Goal: Information Seeking & Learning: Check status

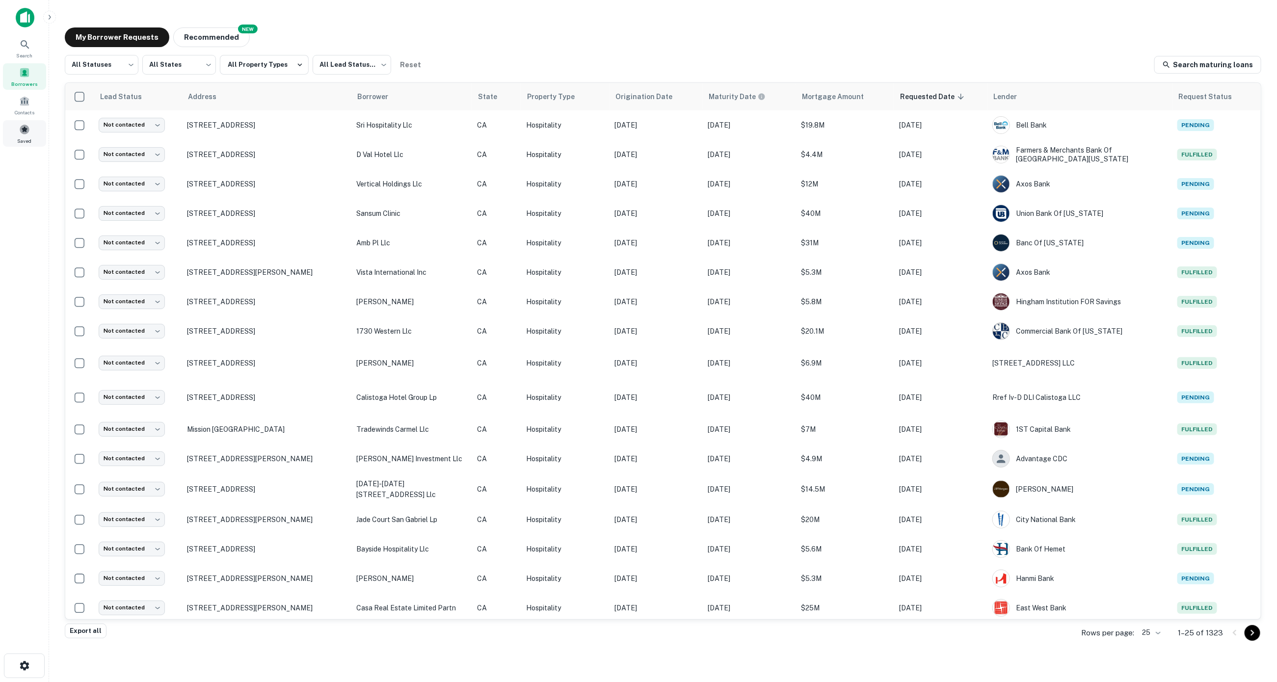
click at [25, 126] on span at bounding box center [24, 129] width 11 height 11
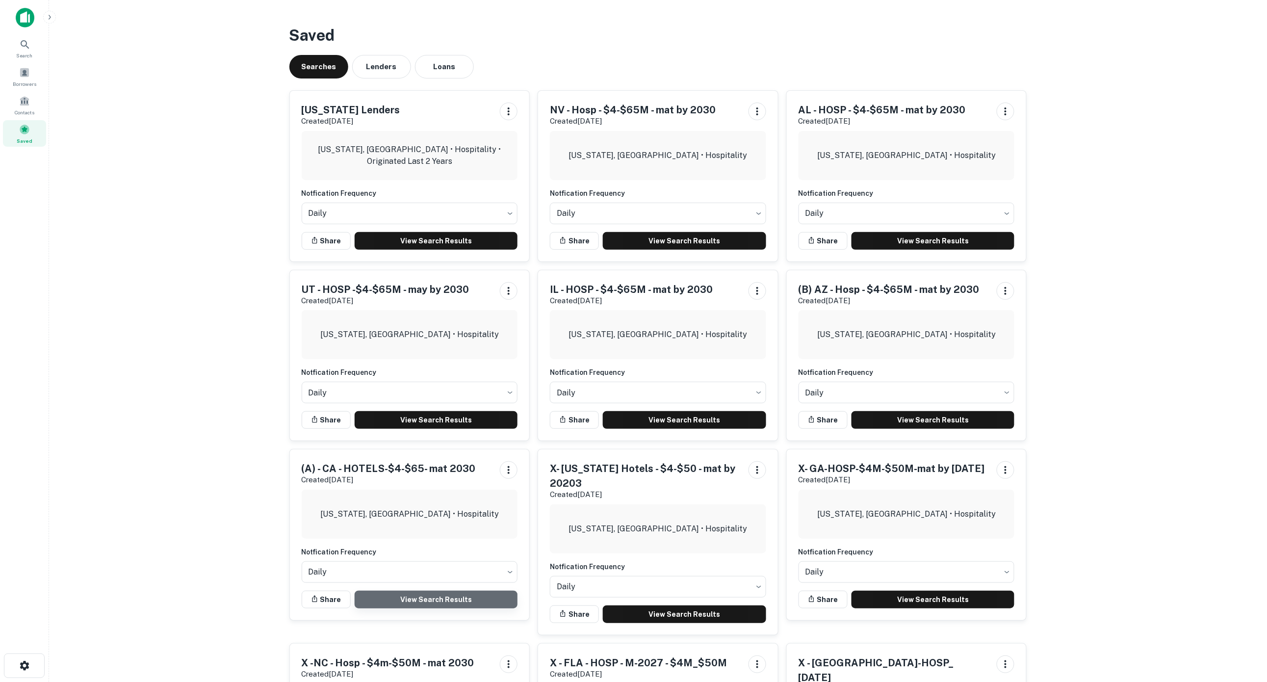
click at [452, 599] on link "View Search Results" at bounding box center [436, 600] width 163 height 18
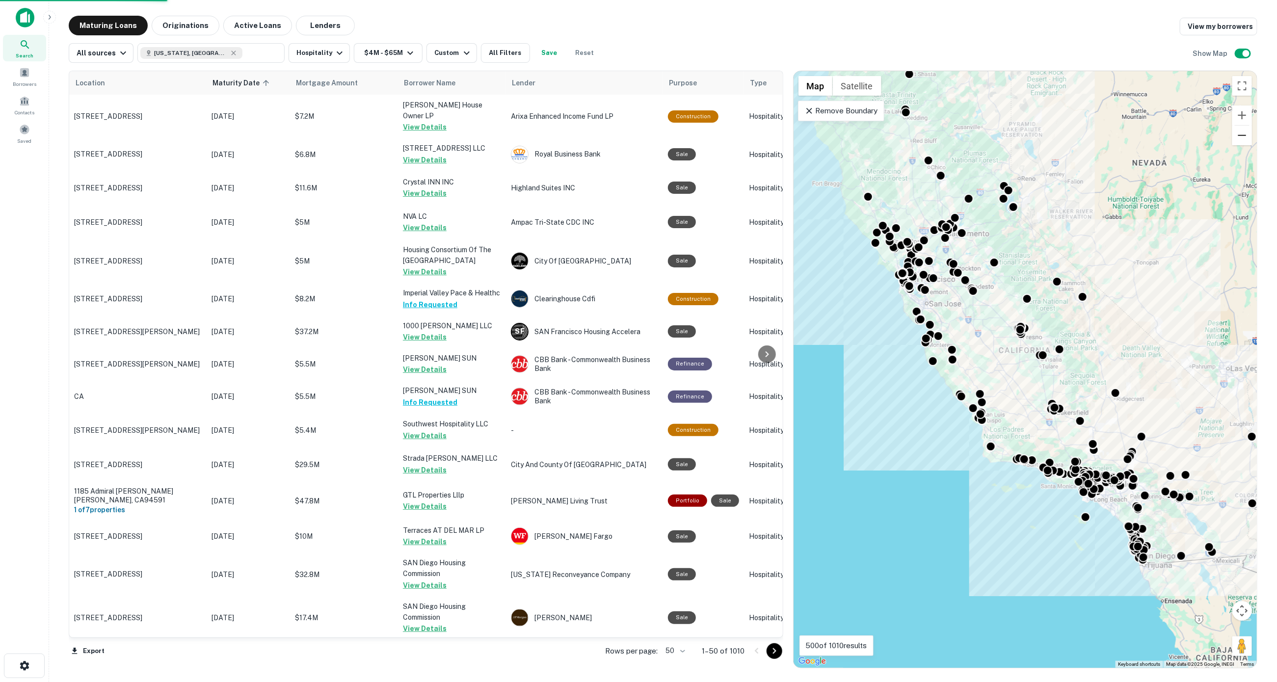
click at [1240, 133] on button "Zoom out" at bounding box center [1242, 136] width 20 height 20
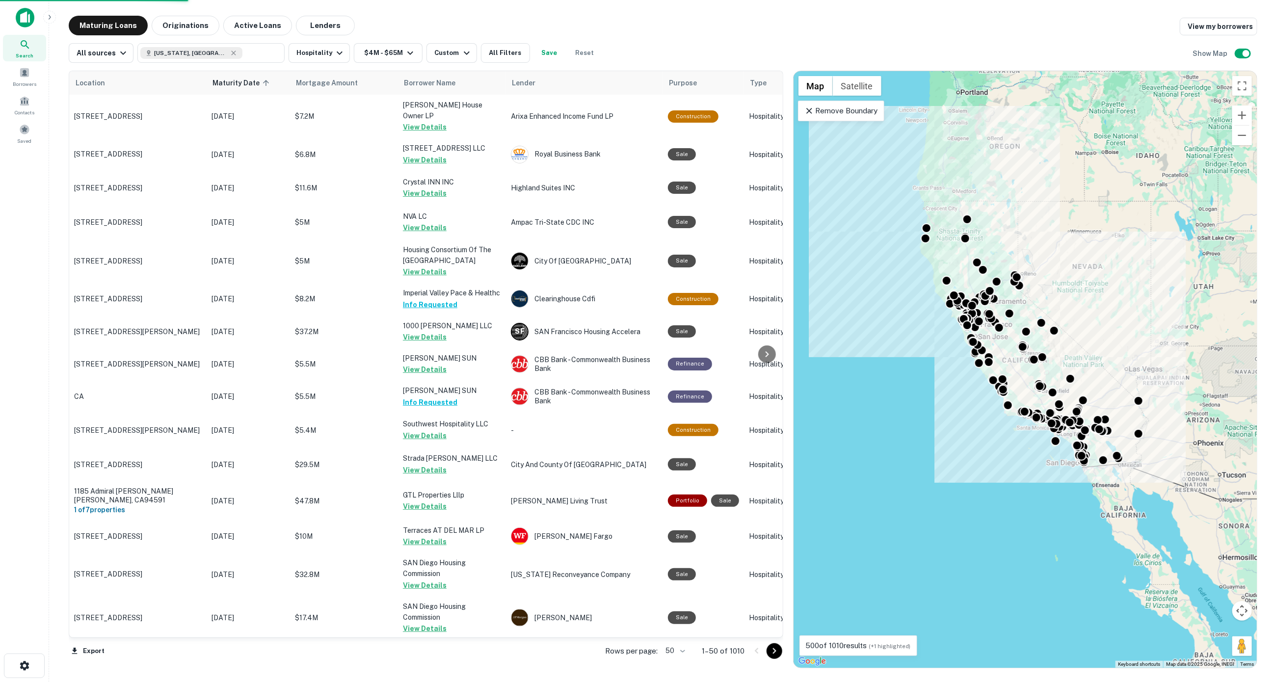
click at [682, 652] on div "Export Rows per page: 50 ** 1–50 of 1010" at bounding box center [426, 651] width 714 height 26
click at [682, 653] on body "Search Borrowers Contacts Saved Maturing Loans Originations Active Loans Lender…" at bounding box center [638, 341] width 1277 height 682
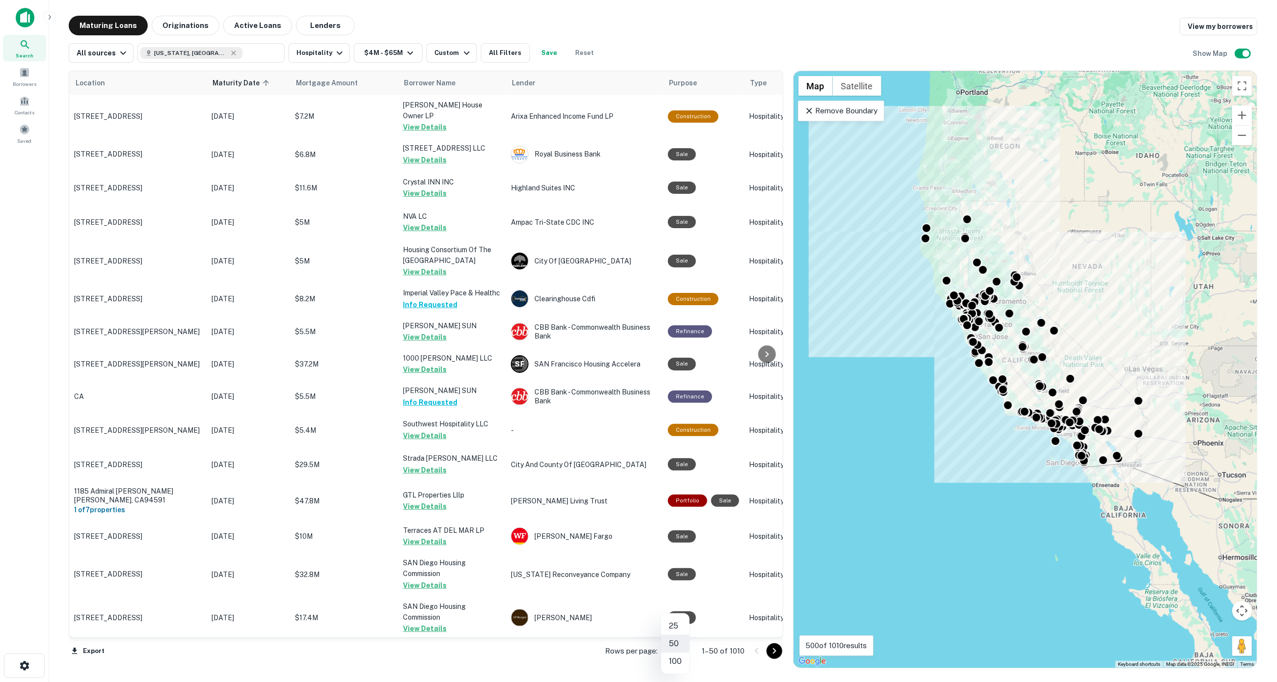
click at [678, 663] on li "100" at bounding box center [675, 662] width 28 height 18
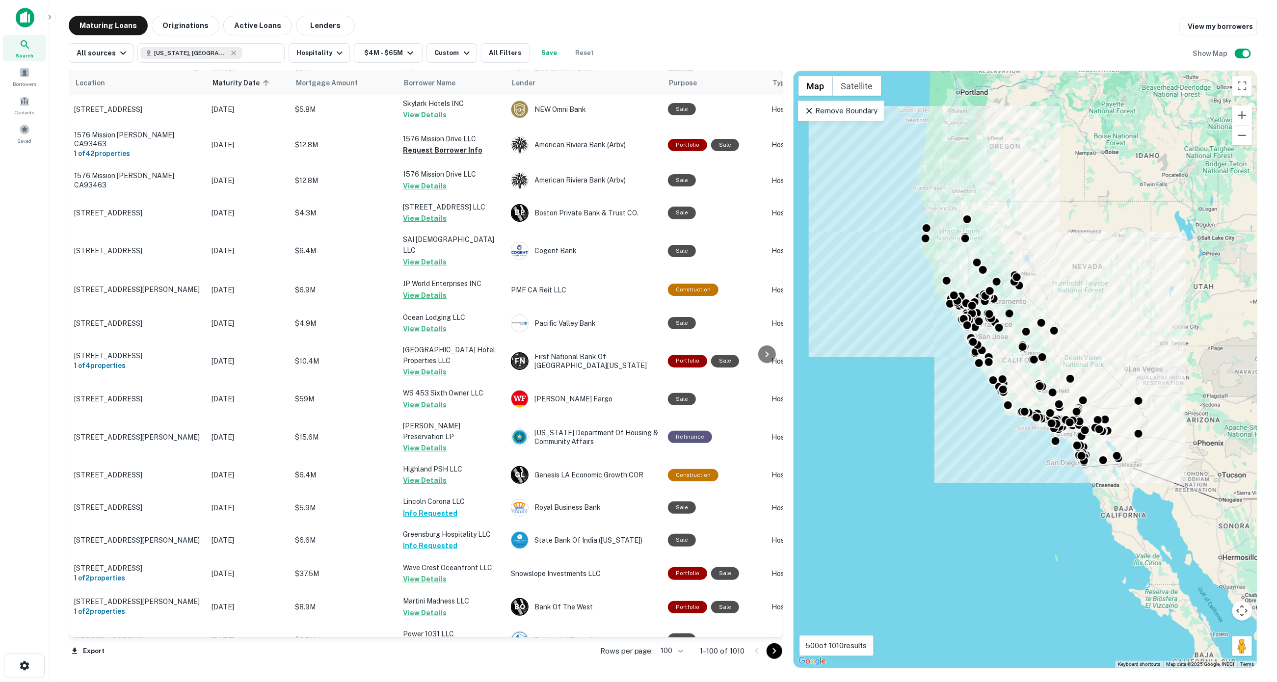
scroll to position [2972, 0]
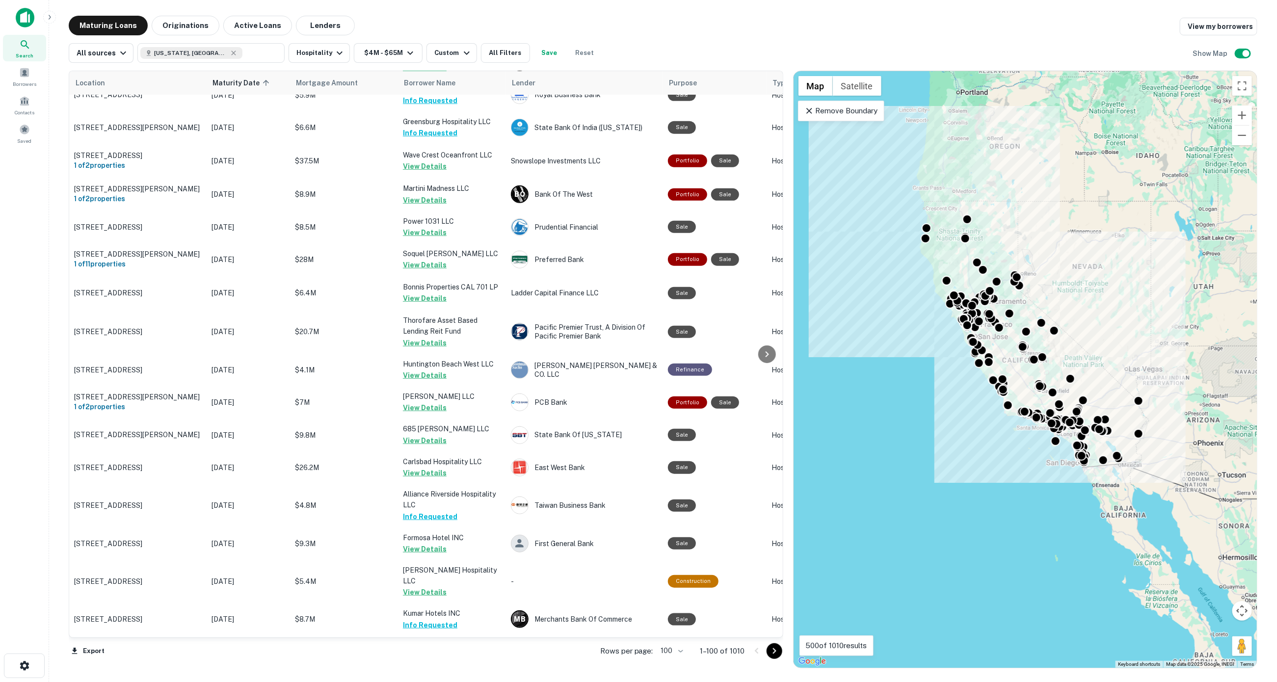
click at [773, 652] on icon "Go to next page" at bounding box center [774, 651] width 12 height 12
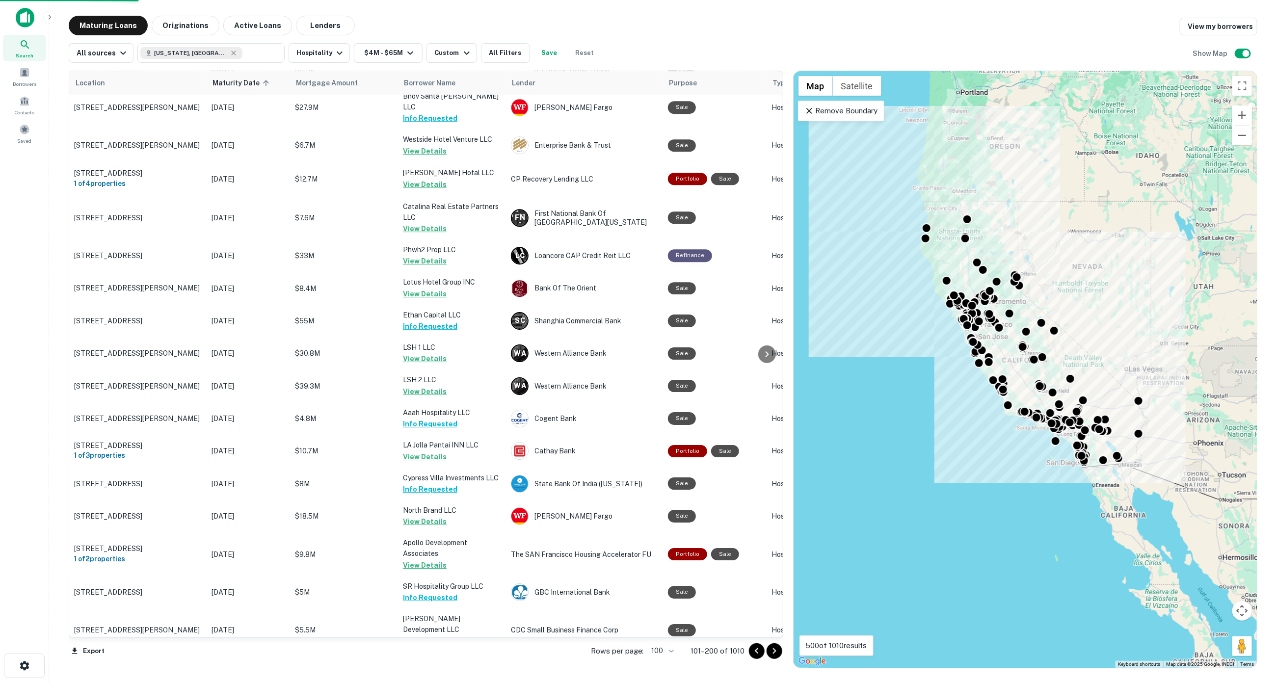
scroll to position [2908, 0]
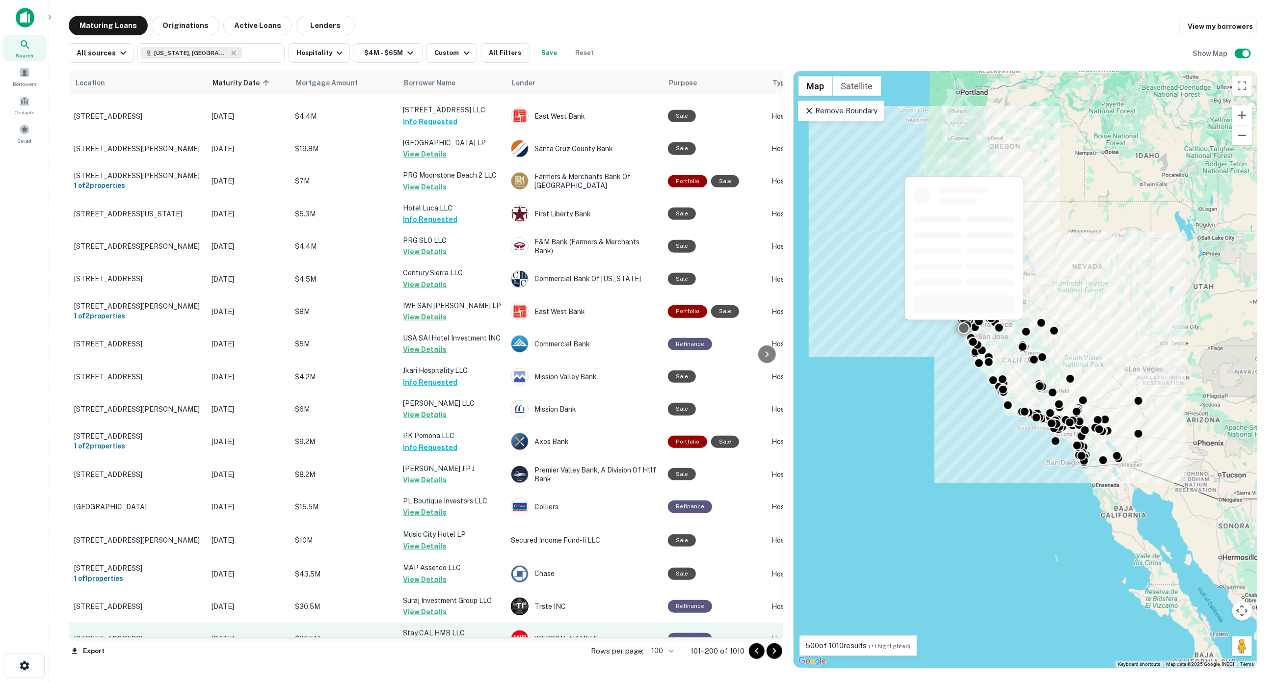
click at [413, 638] on button "Request Borrower Info" at bounding box center [442, 644] width 79 height 12
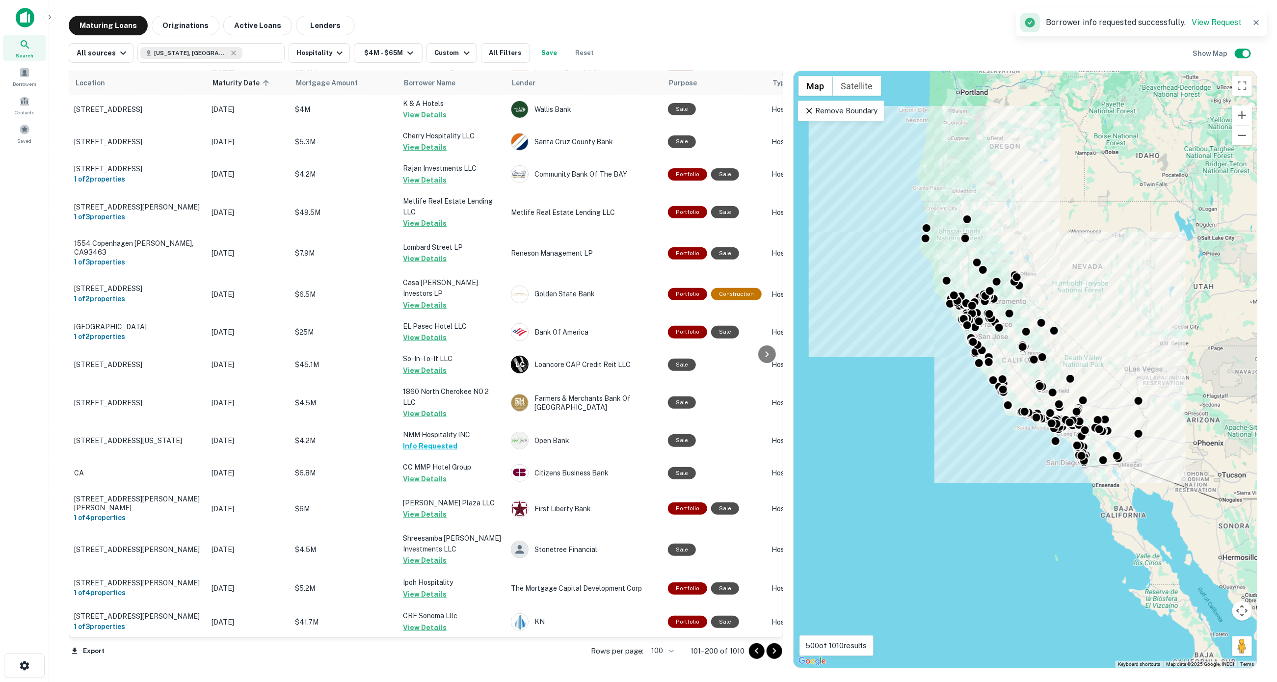
scroll to position [0, 0]
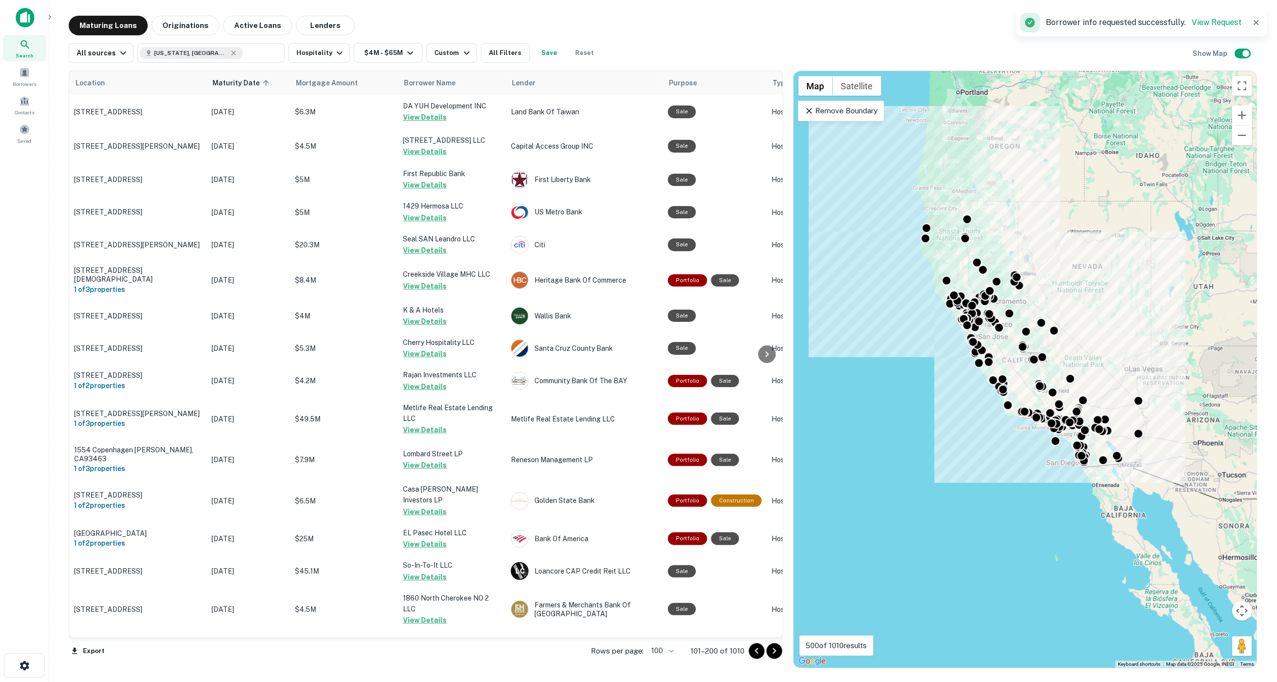
click at [773, 649] on icon "Go to next page" at bounding box center [773, 651] width 3 height 6
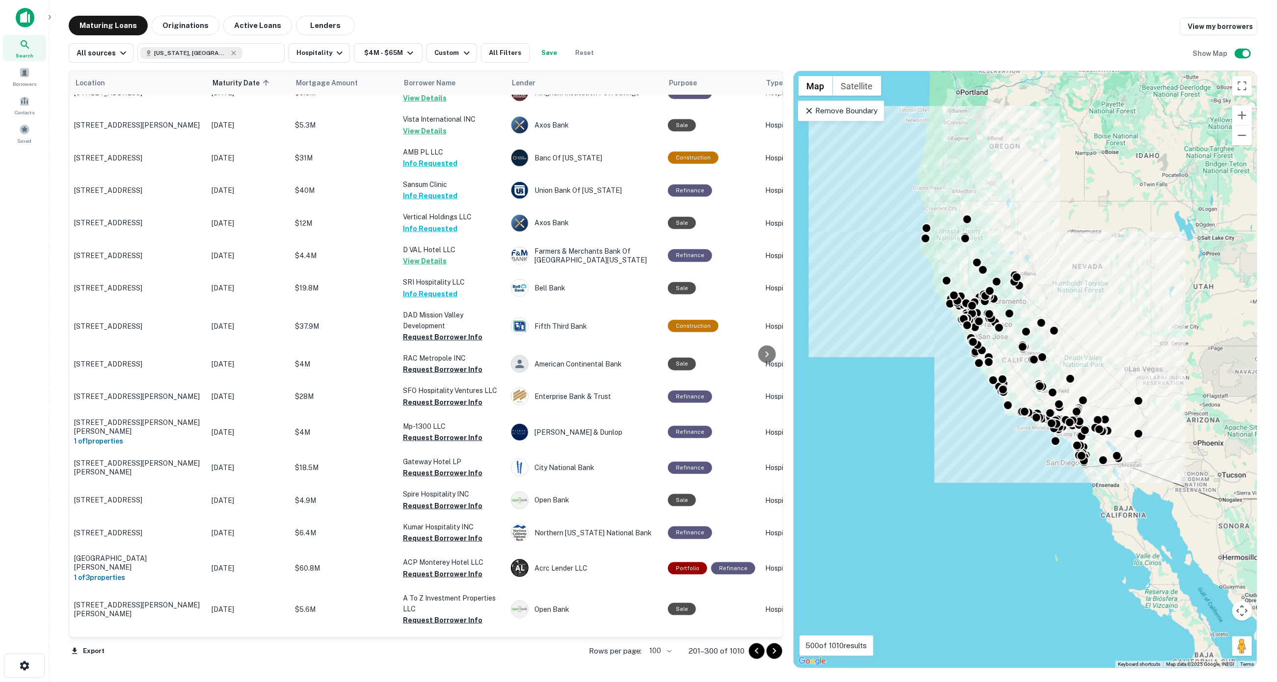
scroll to position [572, 0]
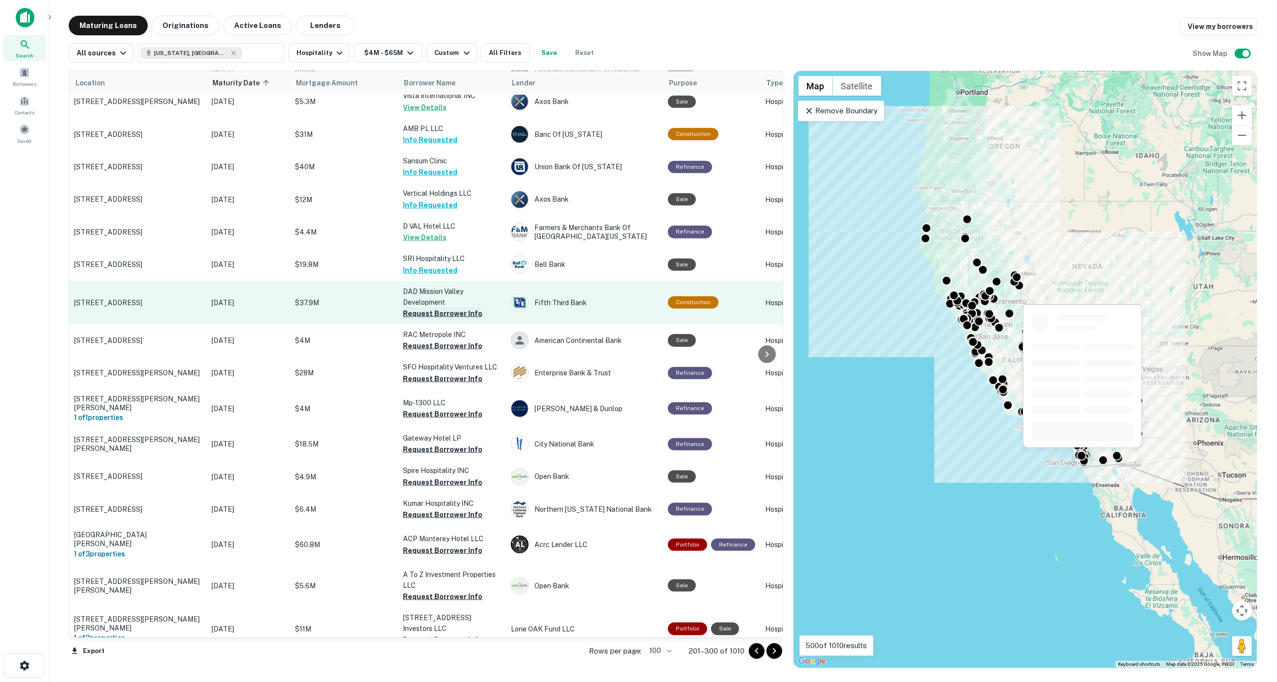
click at [437, 308] on button "Request Borrower Info" at bounding box center [442, 314] width 79 height 12
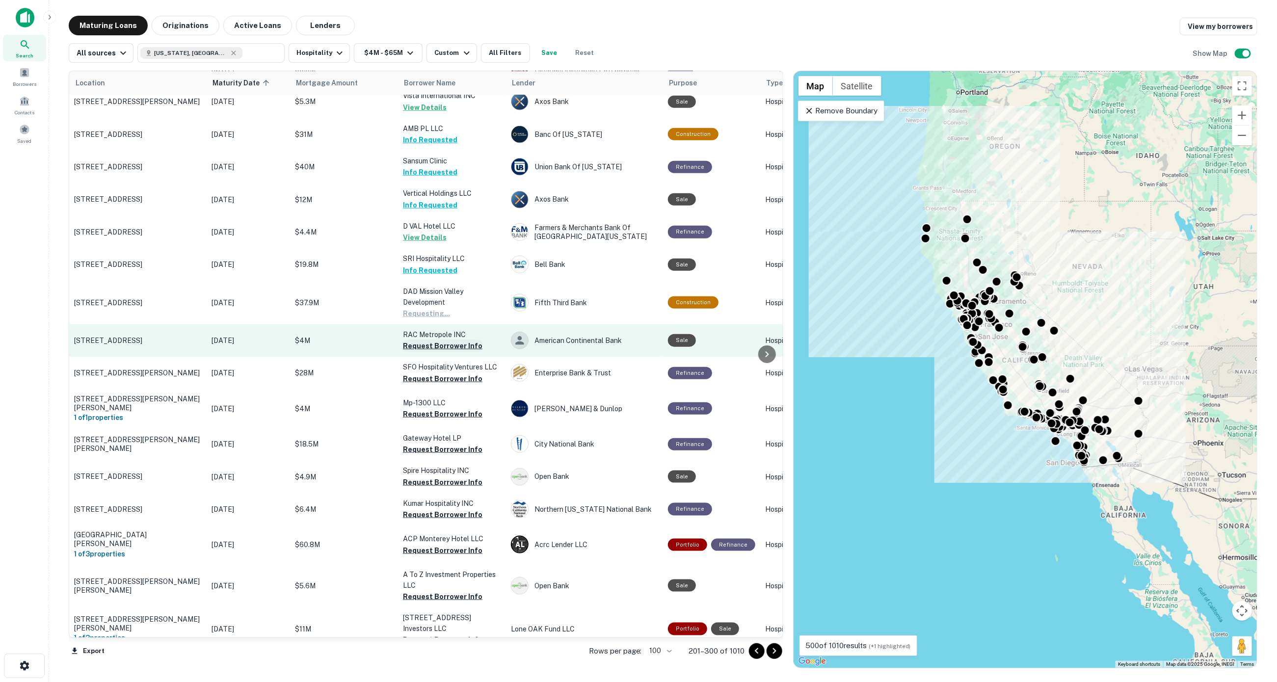
click at [438, 340] on button "Request Borrower Info" at bounding box center [442, 346] width 79 height 12
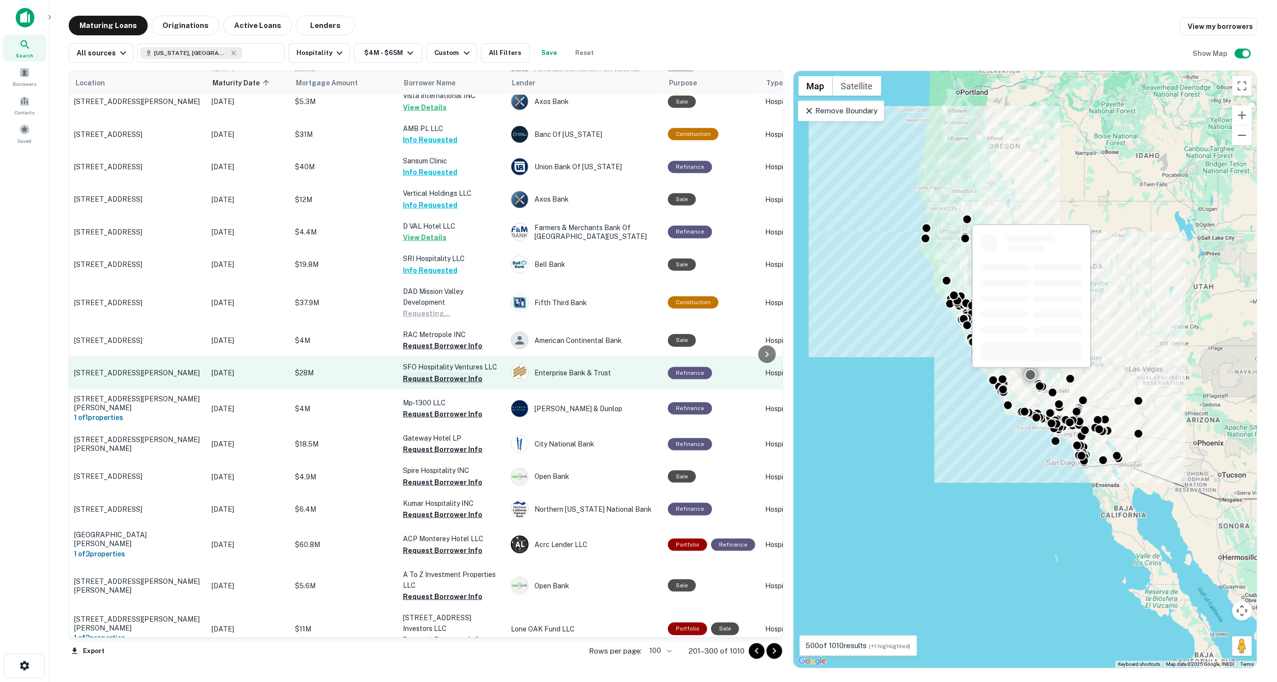
click at [442, 373] on button "Request Borrower Info" at bounding box center [442, 379] width 79 height 12
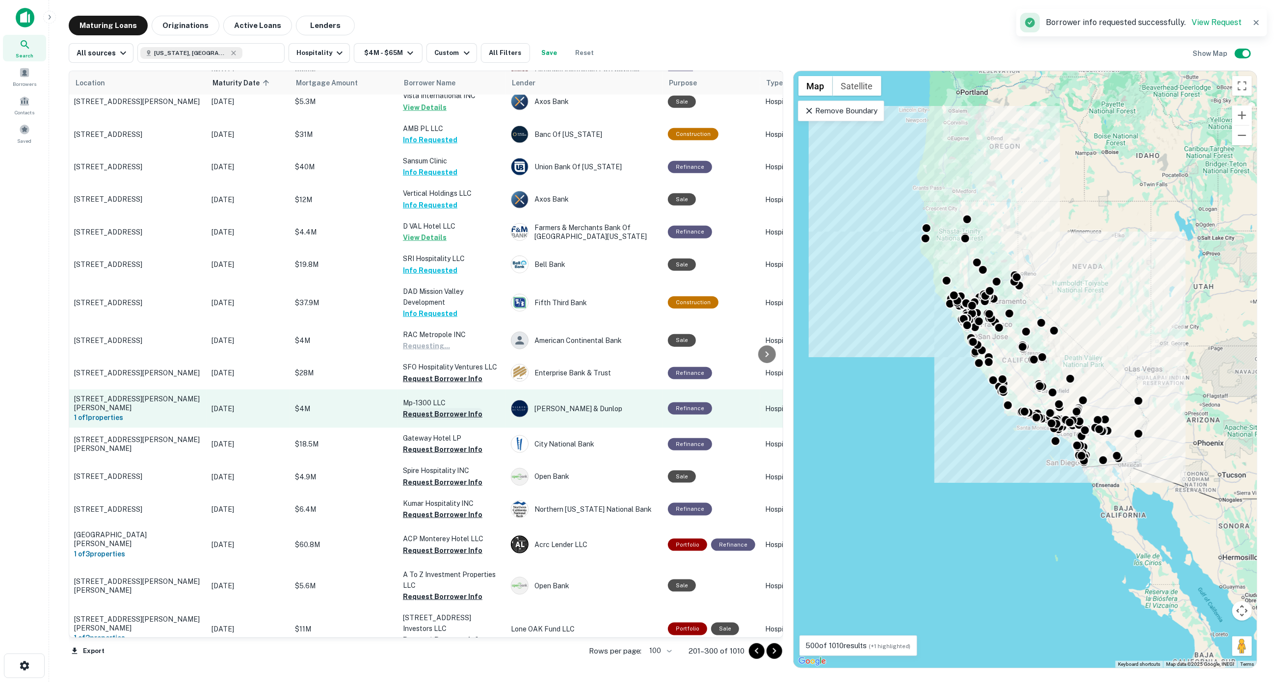
click at [442, 408] on button "Request Borrower Info" at bounding box center [442, 414] width 79 height 12
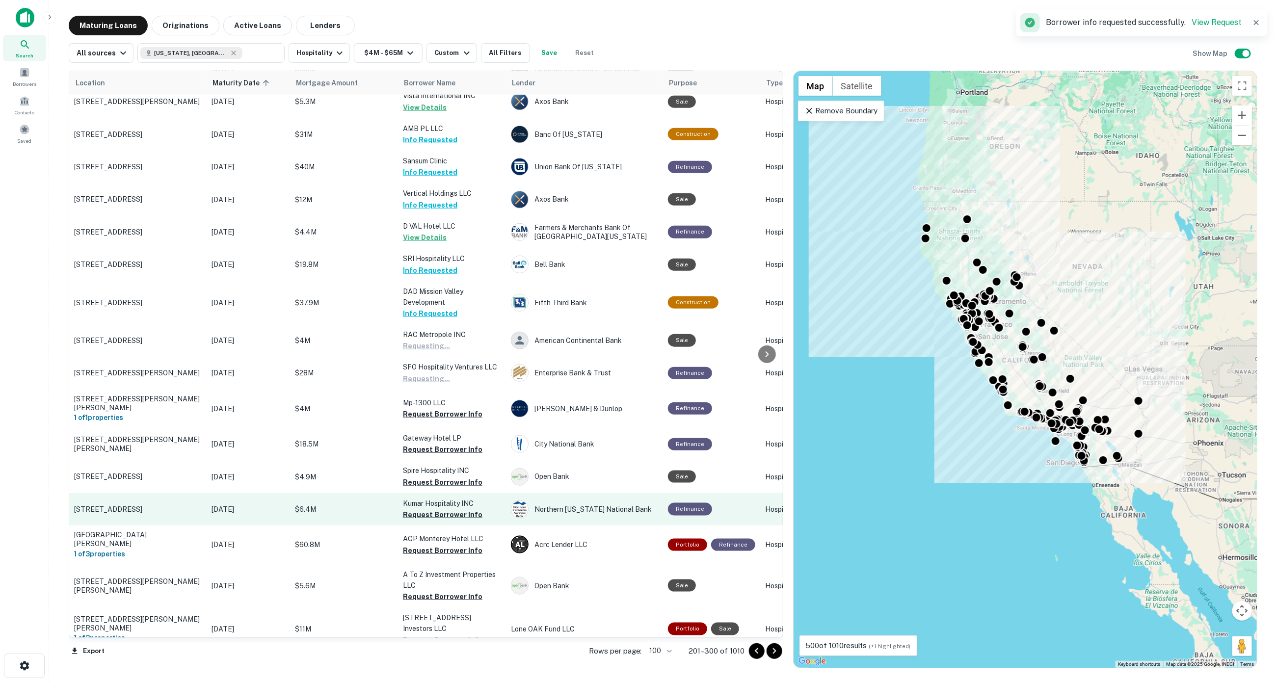
click at [439, 444] on button "Request Borrower Info" at bounding box center [442, 450] width 79 height 12
click at [435, 476] on button "Request Borrower Info" at bounding box center [442, 482] width 79 height 12
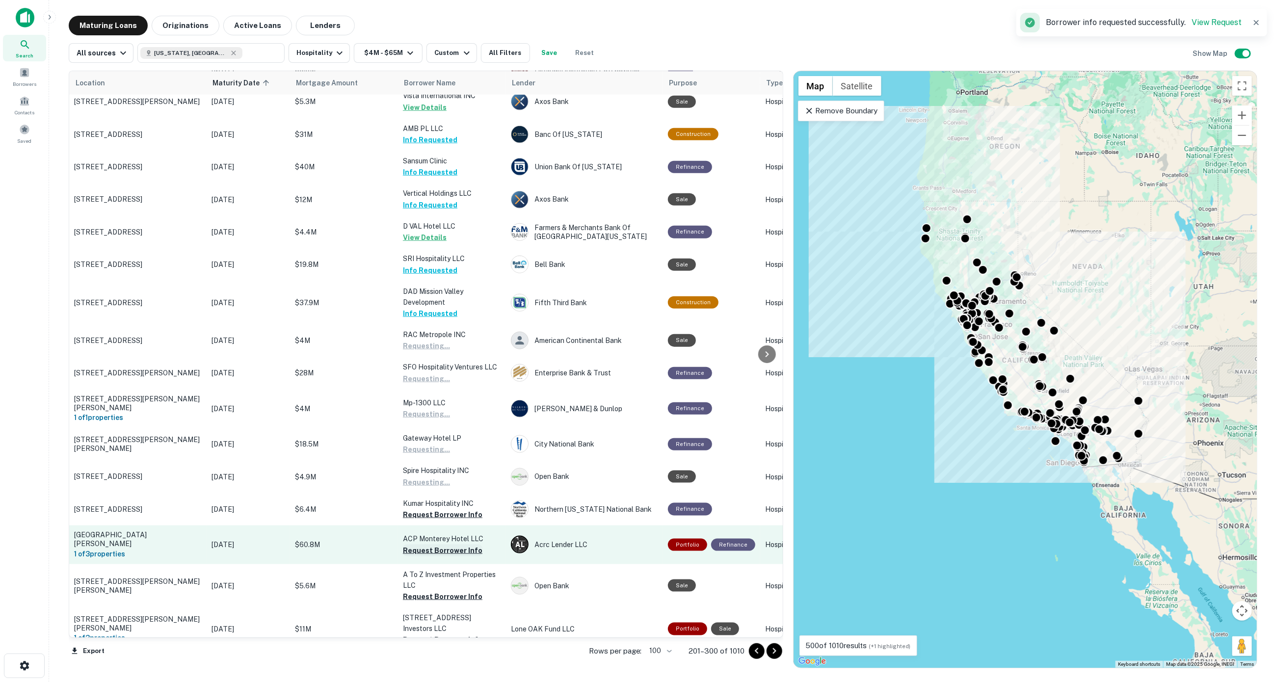
click at [432, 509] on button "Request Borrower Info" at bounding box center [442, 515] width 79 height 12
click at [432, 545] on button "Request Borrower Info" at bounding box center [442, 551] width 79 height 12
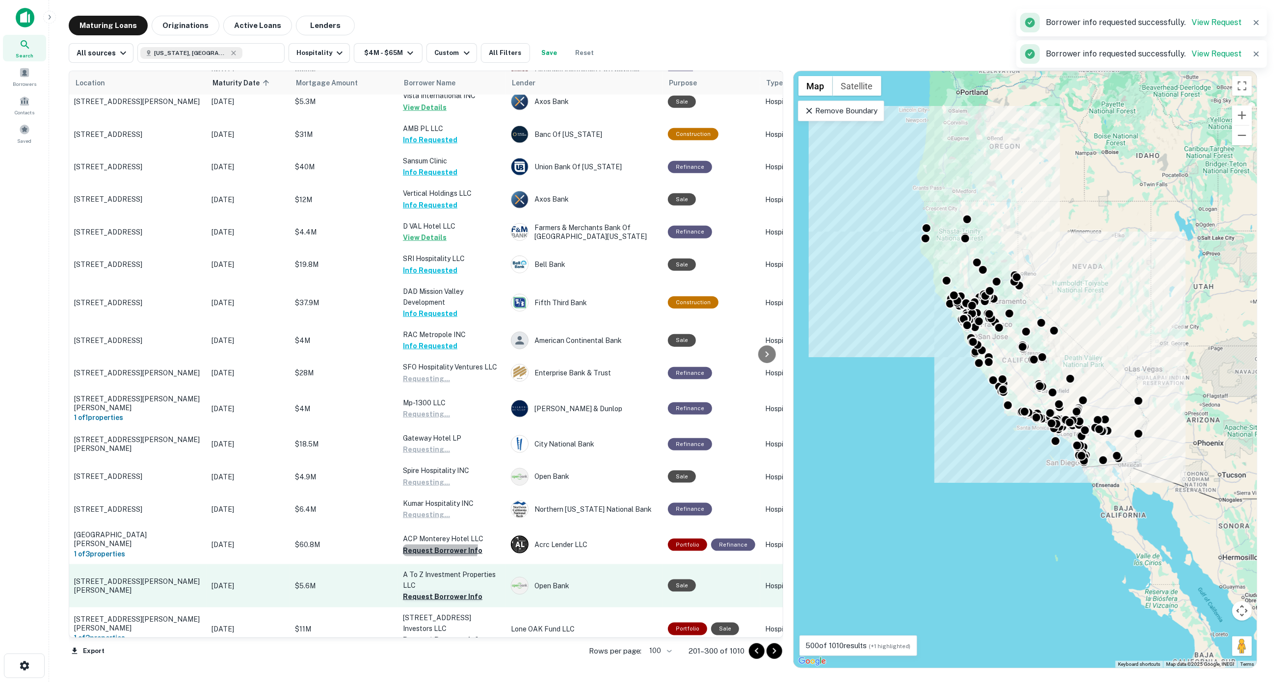
click at [430, 591] on button "Request Borrower Info" at bounding box center [442, 597] width 79 height 12
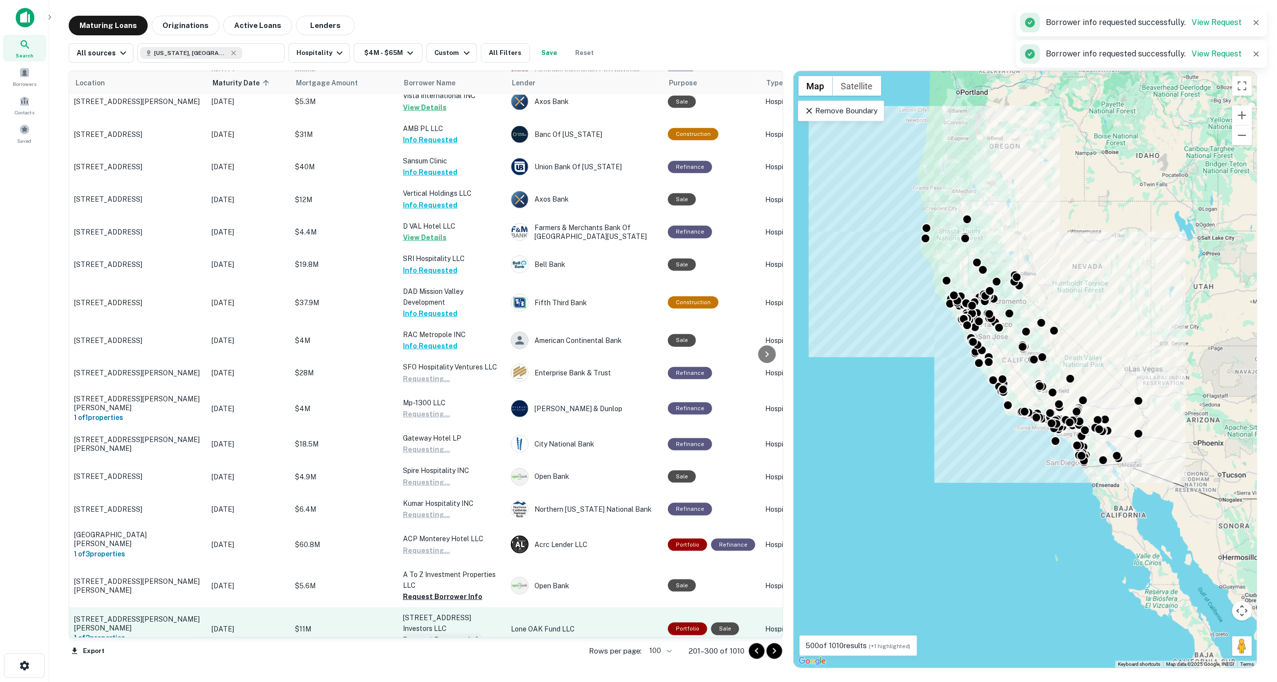
click at [431, 634] on button "Request Borrower Info" at bounding box center [442, 640] width 79 height 12
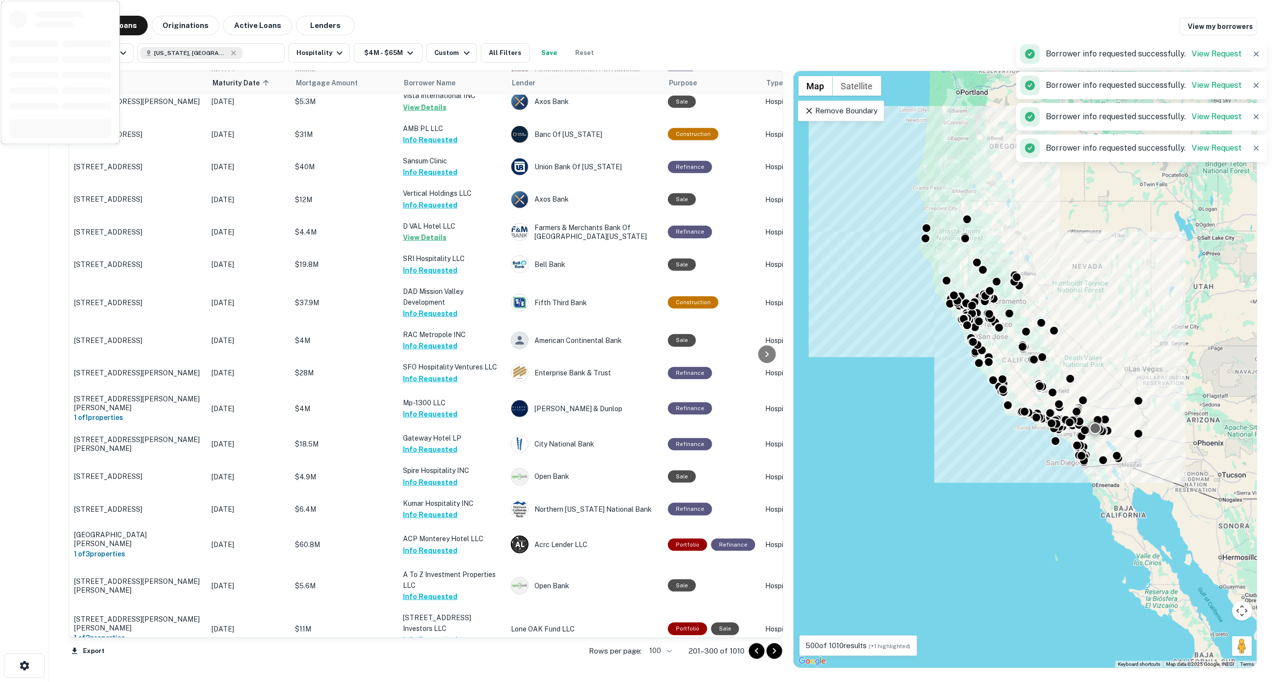
scroll to position [817, 0]
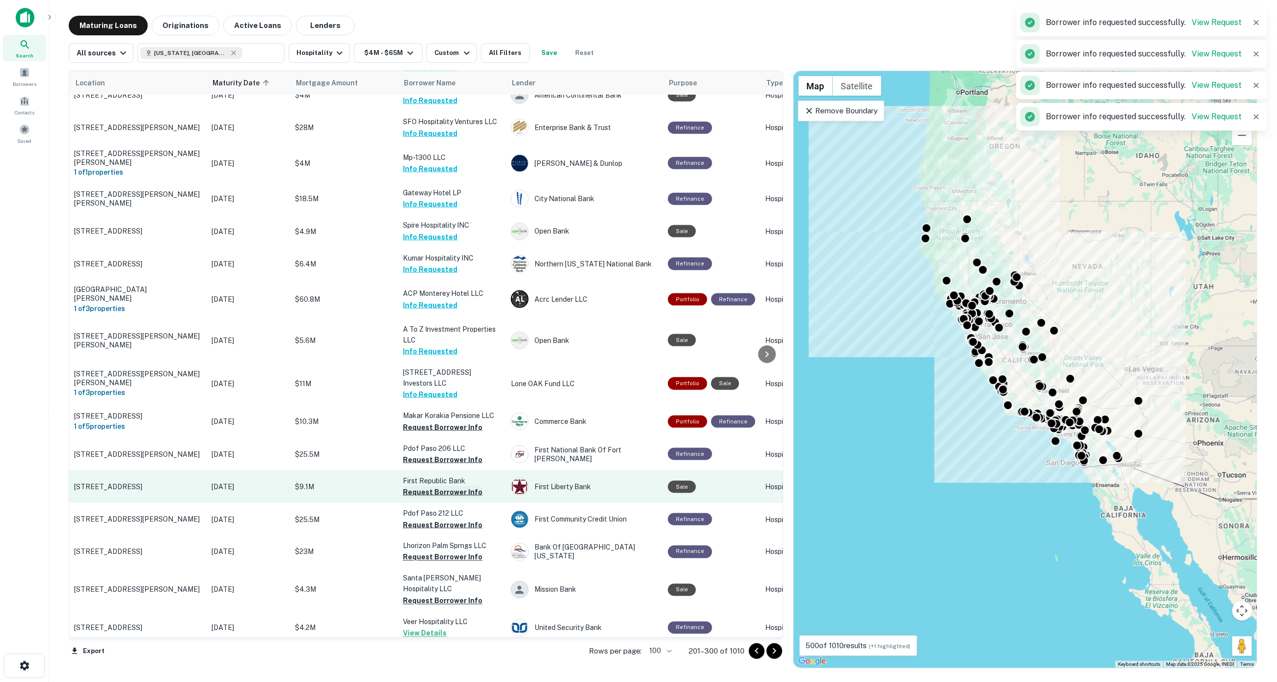
click at [433, 421] on button "Request Borrower Info" at bounding box center [442, 427] width 79 height 12
click at [431, 454] on button "Request Borrower Info" at bounding box center [442, 460] width 79 height 12
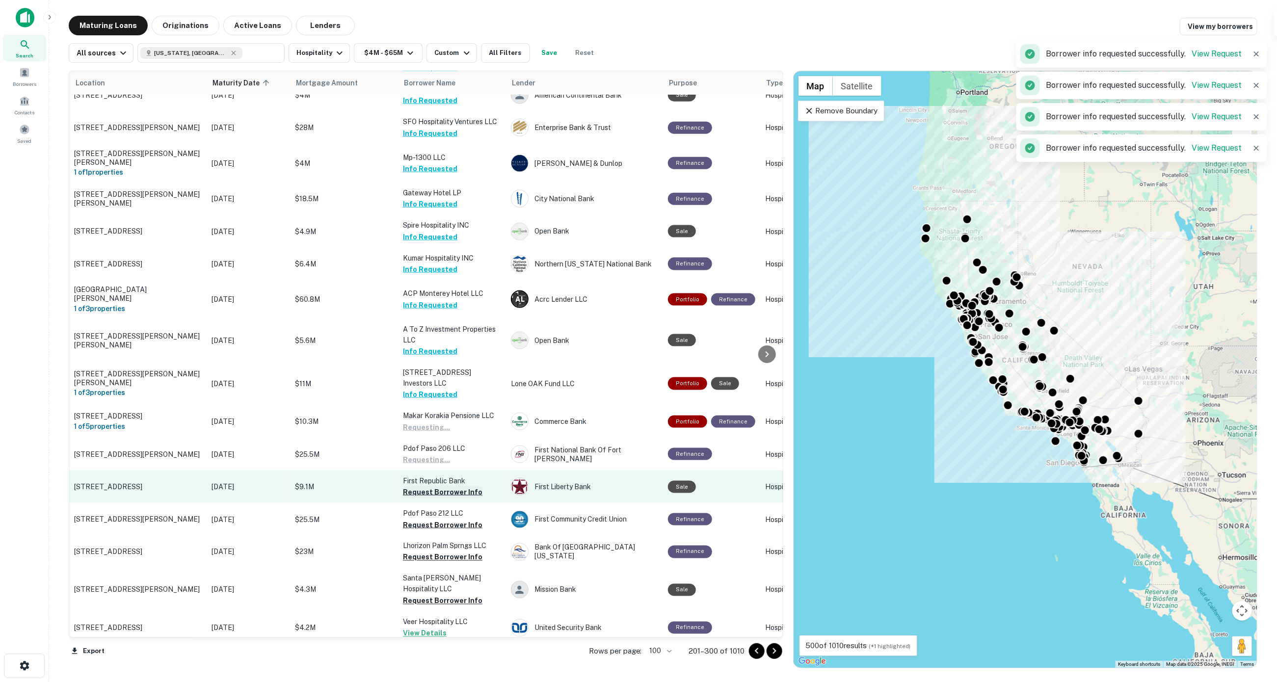
click at [432, 486] on button "Request Borrower Info" at bounding box center [442, 492] width 79 height 12
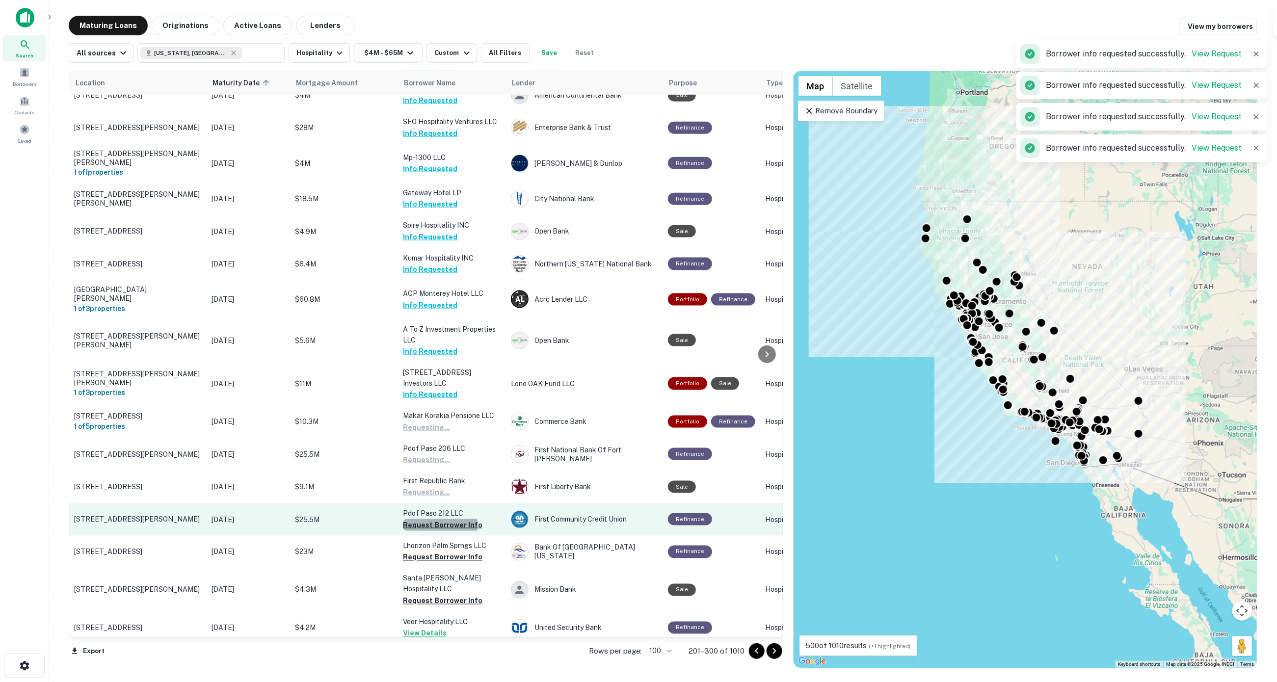
click at [432, 519] on button "Request Borrower Info" at bounding box center [442, 525] width 79 height 12
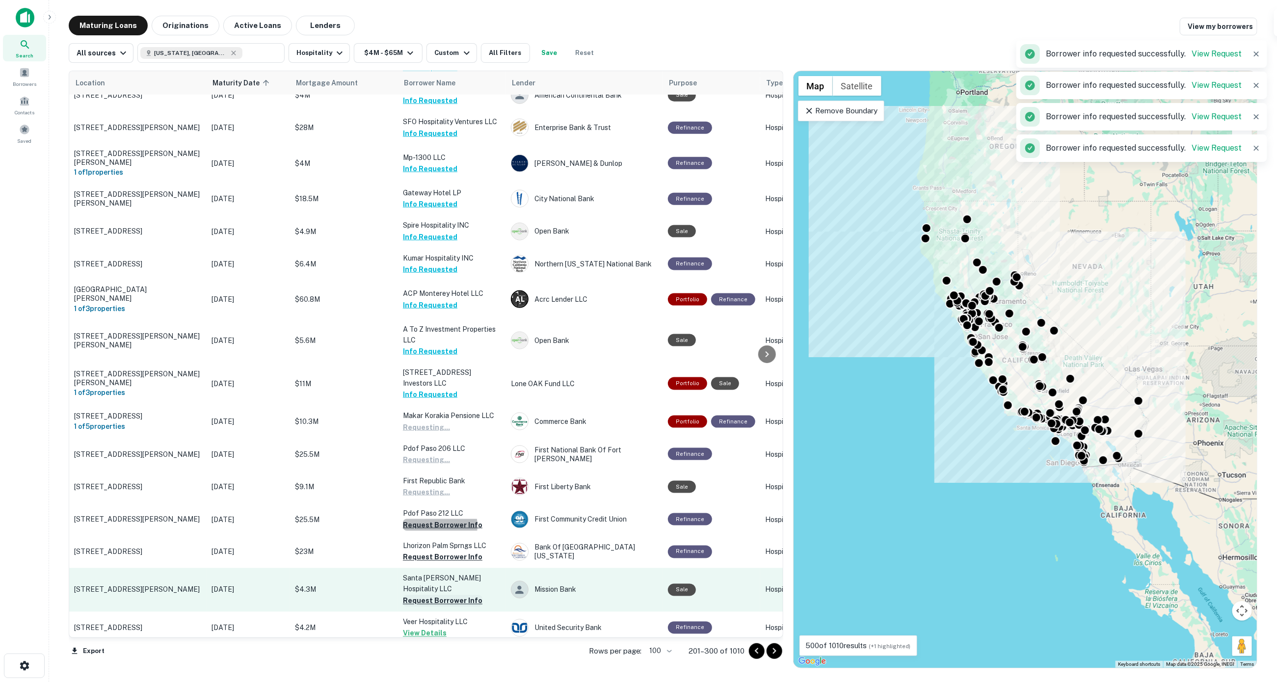
click at [430, 552] on button "Request Borrower Info" at bounding box center [442, 558] width 79 height 12
click at [428, 595] on button "Request Borrower Info" at bounding box center [442, 601] width 79 height 12
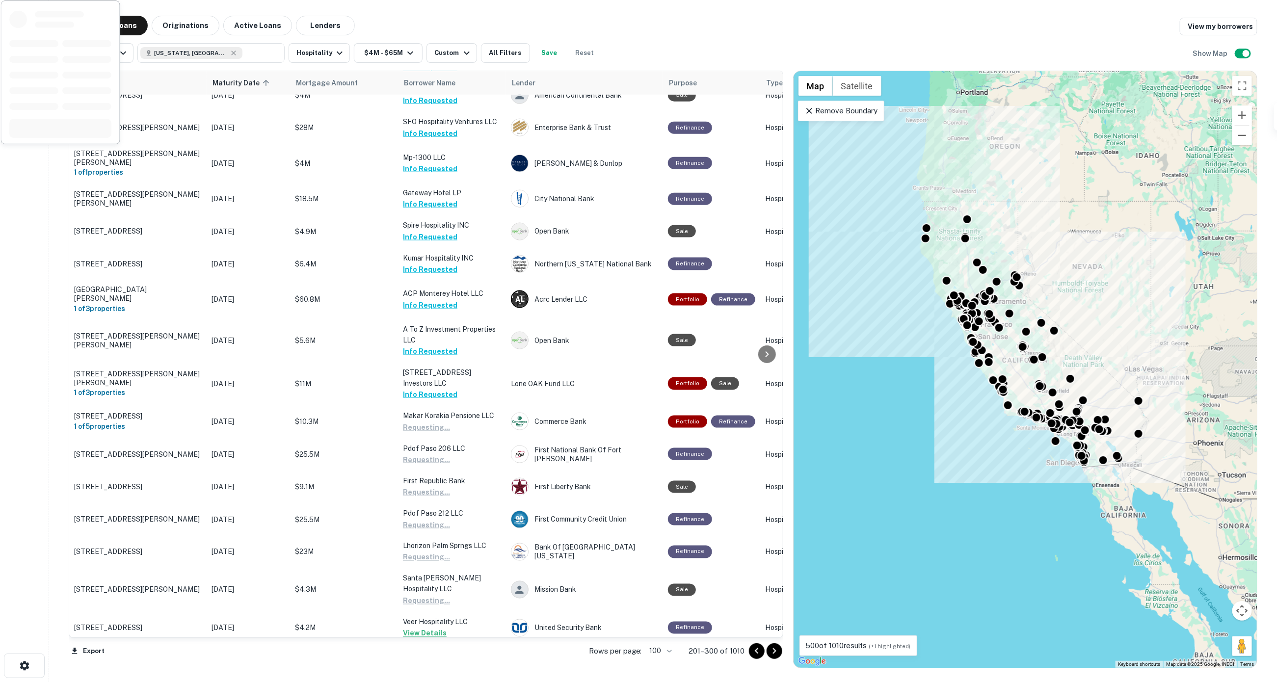
scroll to position [1185, 0]
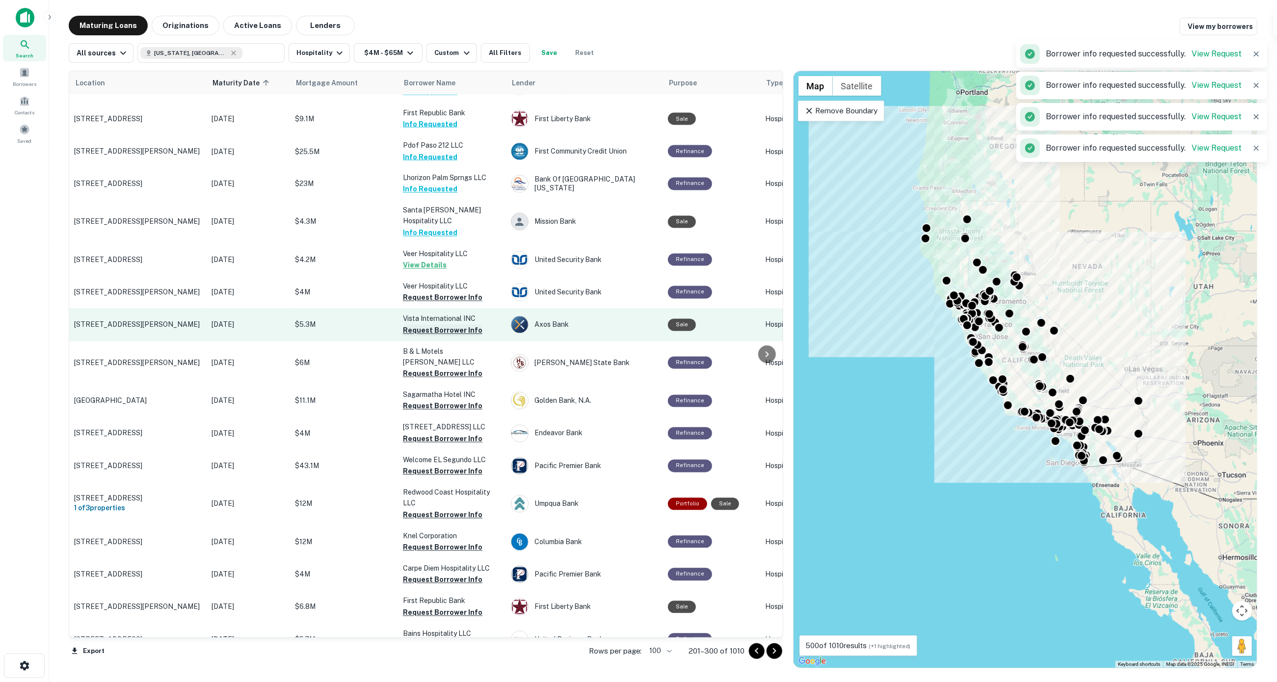
click at [417, 292] on button "Request Borrower Info" at bounding box center [442, 298] width 79 height 12
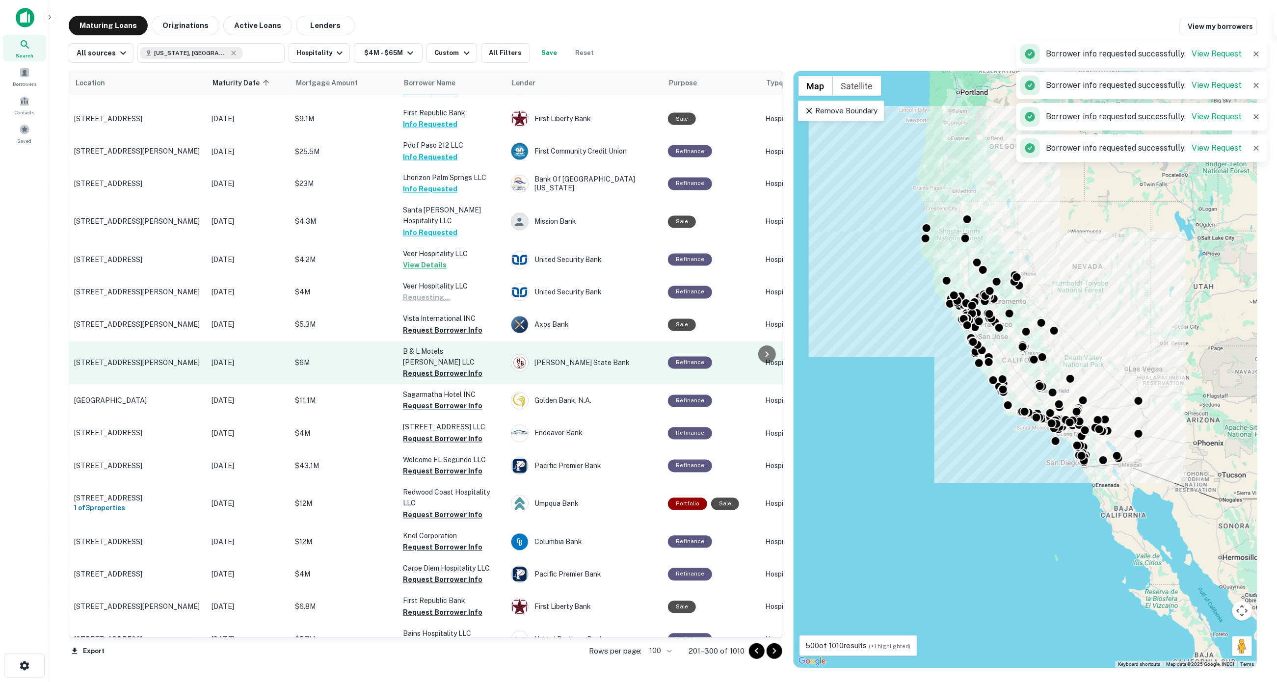
click at [421, 325] on button "Request Borrower Info" at bounding box center [442, 331] width 79 height 12
click at [420, 368] on button "Request Borrower Info" at bounding box center [442, 374] width 79 height 12
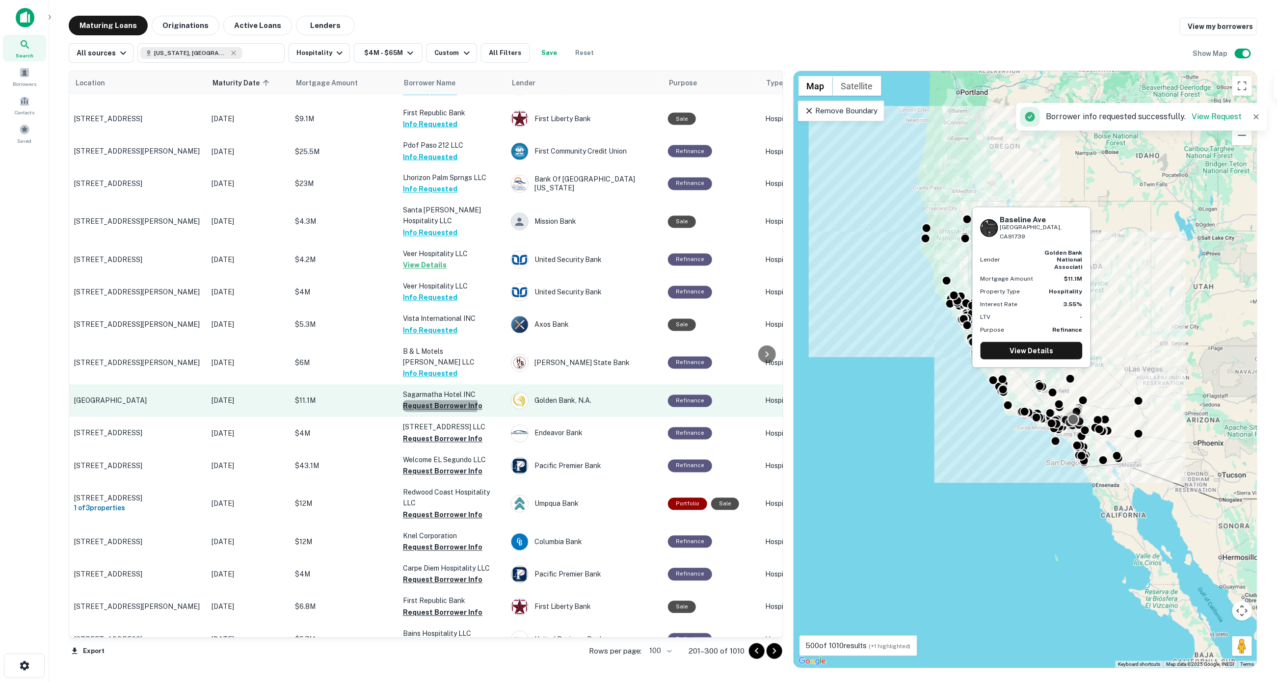
click at [420, 400] on button "Request Borrower Info" at bounding box center [442, 406] width 79 height 12
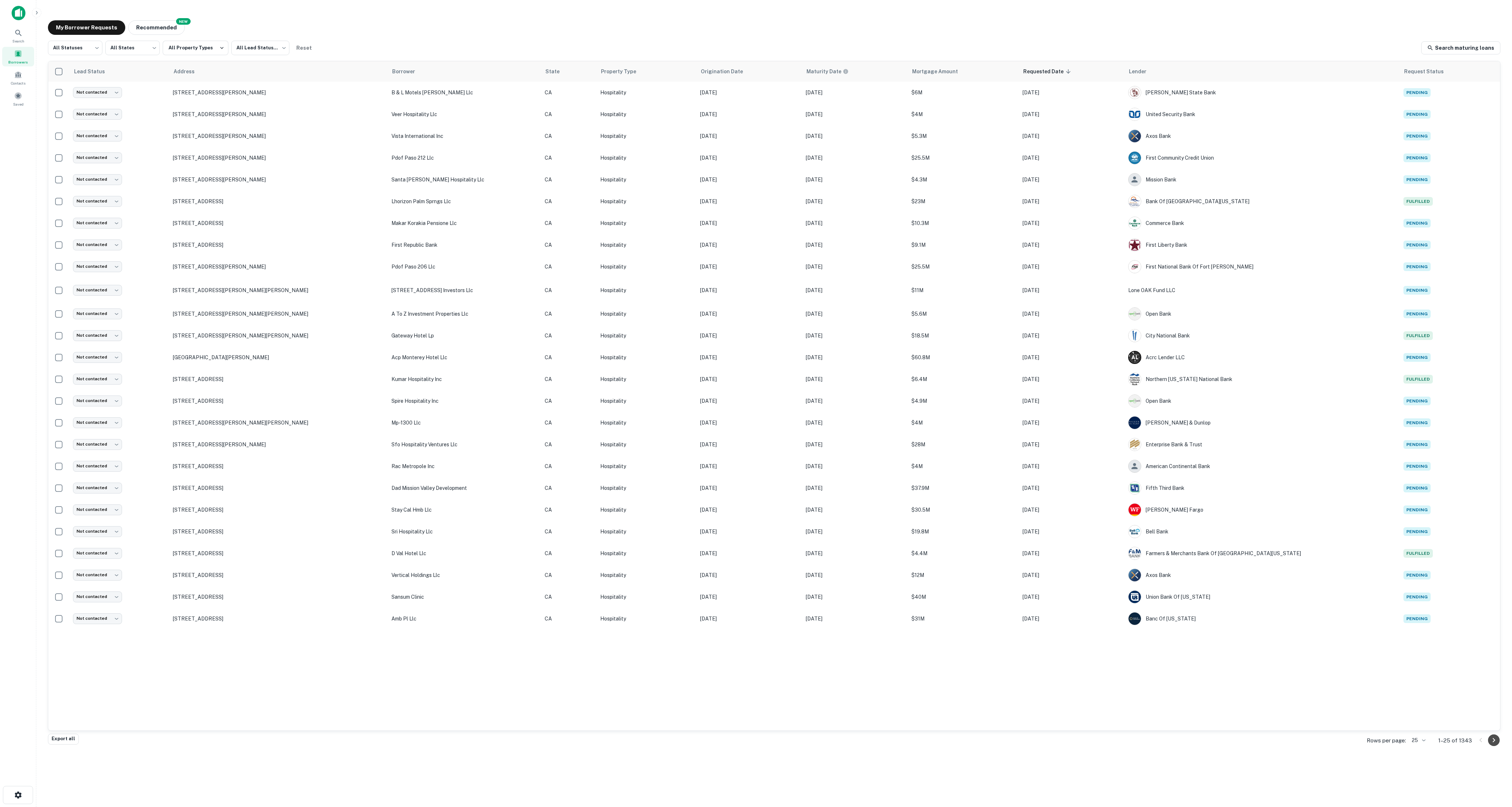
drag, startPoint x: 919, startPoint y: 0, endPoint x: 1496, endPoint y: 736, distance: 935.2
click at [944, 504] on icon "Go to next page" at bounding box center [1494, 740] width 9 height 9
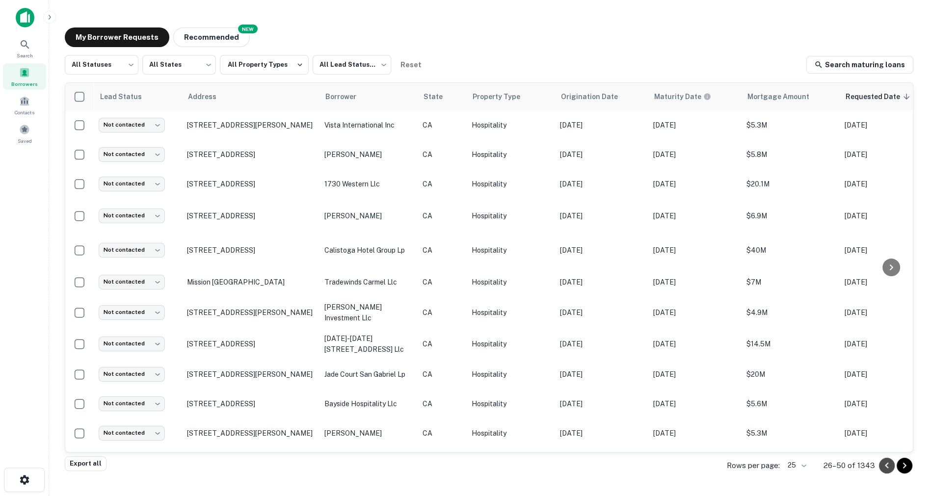
drag, startPoint x: 2042, startPoint y: 70, endPoint x: 885, endPoint y: 465, distance: 1223.0
click at [885, 465] on icon "Go to previous page" at bounding box center [886, 465] width 3 height 6
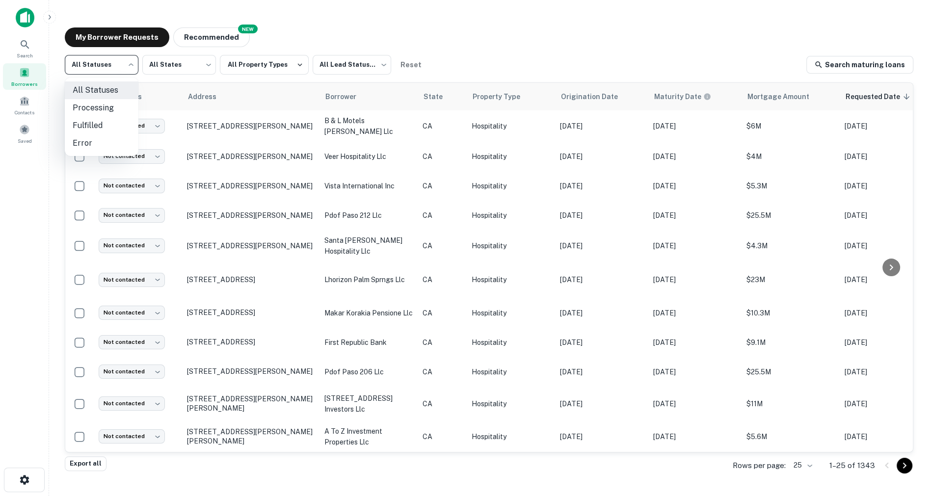
click at [129, 65] on body "Search Borrowers Contacts Saved My Borrower Requests NEW Recommended All Status…" at bounding box center [464, 248] width 929 height 496
click at [98, 122] on li "Fulfilled" at bounding box center [102, 126] width 74 height 18
type input "*********"
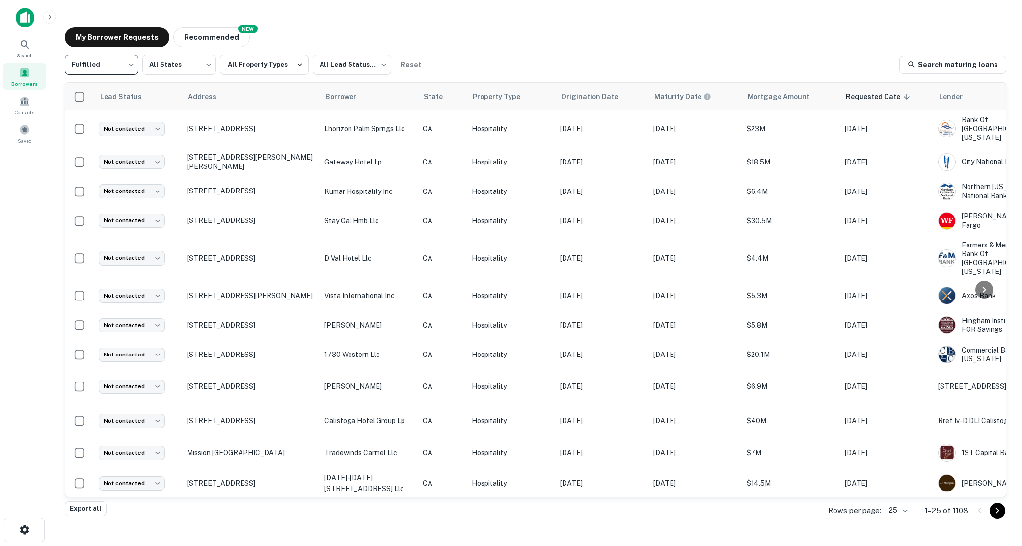
drag, startPoint x: 919, startPoint y: 0, endPoint x: 519, endPoint y: 526, distance: 660.8
click at [516, 532] on main "My Borrower Requests NEW Recommended Fulfilled ********* ​ All States *** ​ All…" at bounding box center [535, 273] width 973 height 546
